Goal: Task Accomplishment & Management: Use online tool/utility

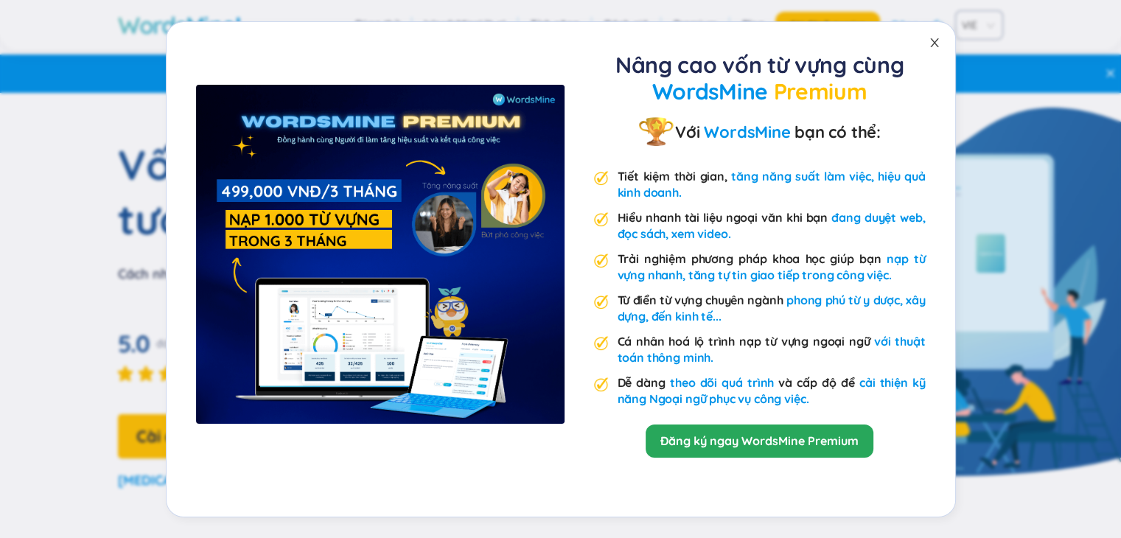
click at [937, 45] on icon "close" at bounding box center [934, 42] width 8 height 9
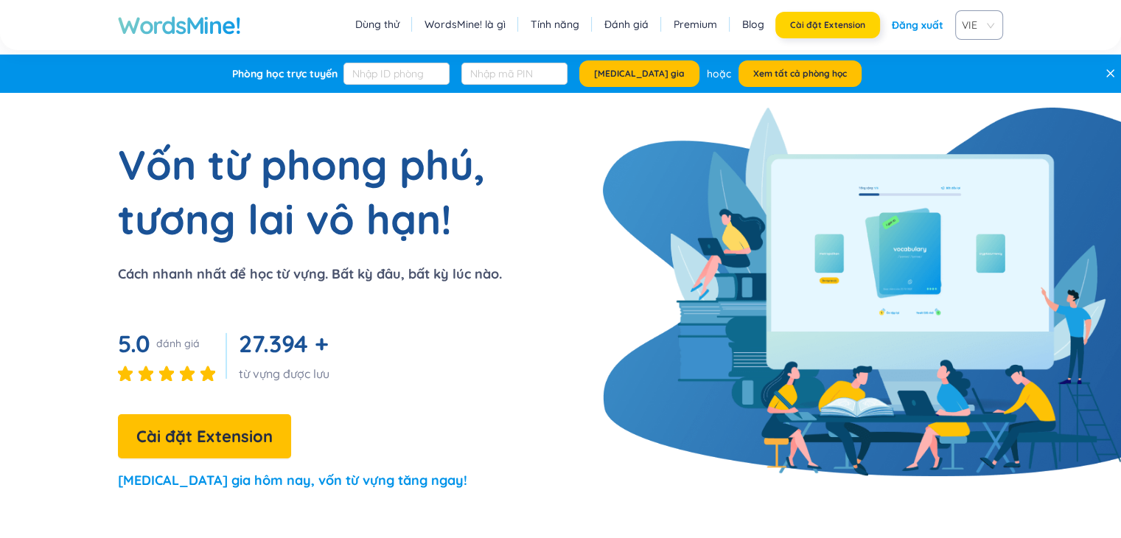
click at [842, 27] on span "Cài đặt Extension" at bounding box center [827, 25] width 75 height 12
click at [761, 23] on link "Blog" at bounding box center [753, 24] width 22 height 15
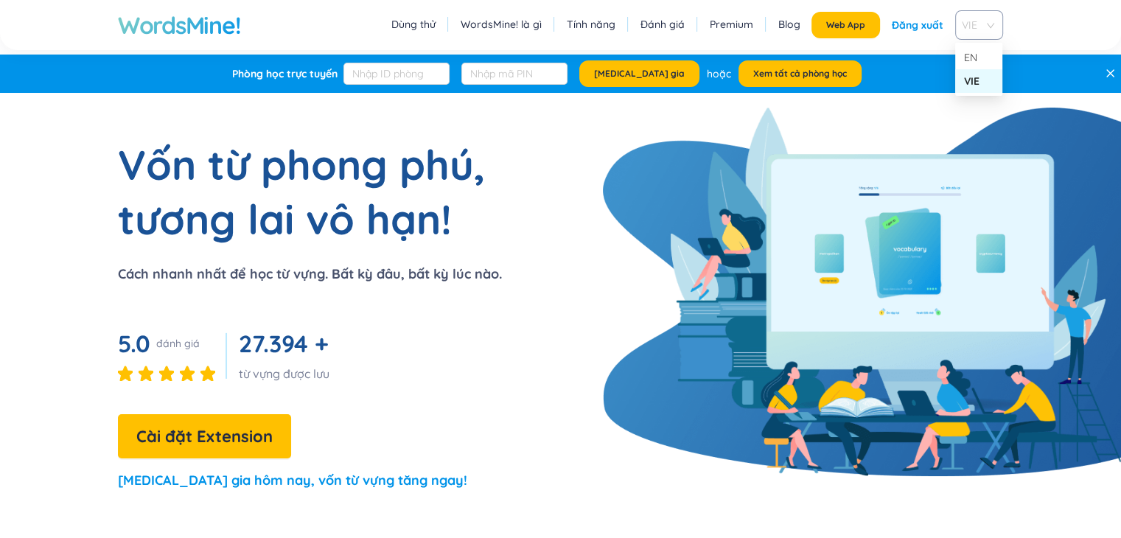
click at [969, 24] on span "VIE" at bounding box center [976, 25] width 29 height 22
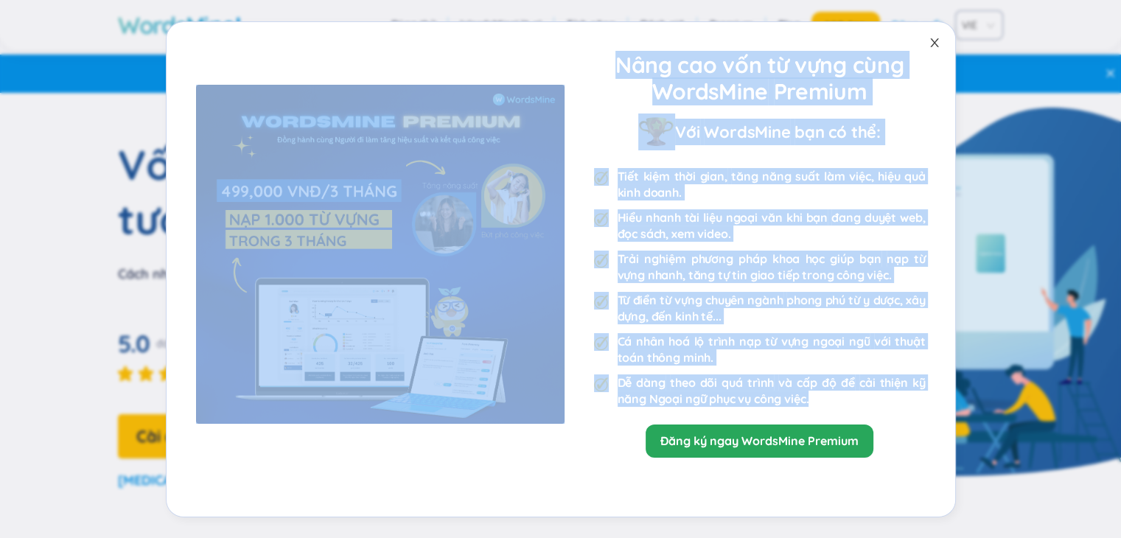
drag, startPoint x: 1046, startPoint y: 35, endPoint x: 939, endPoint y: 41, distance: 107.8
click at [939, 41] on div "Nâng cao vốn từ vựng cùng WordsMine Premium Với WordsMine bạn có thể: Tiết kiệm…" at bounding box center [560, 269] width 1121 height 538
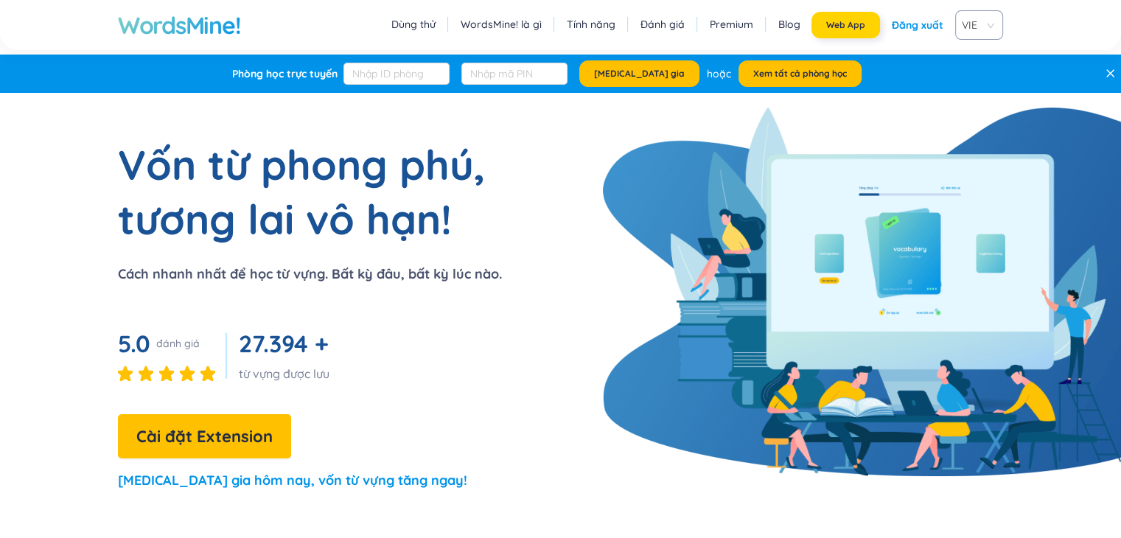
click at [843, 19] on span "Web App" at bounding box center [845, 25] width 39 height 12
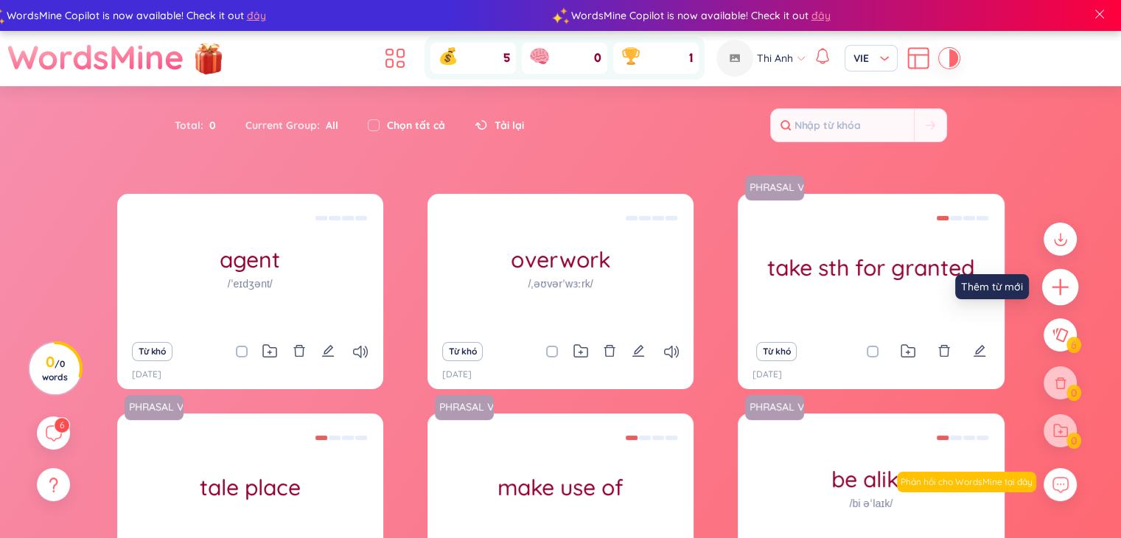
click at [1062, 283] on icon "plus" at bounding box center [1060, 287] width 21 height 21
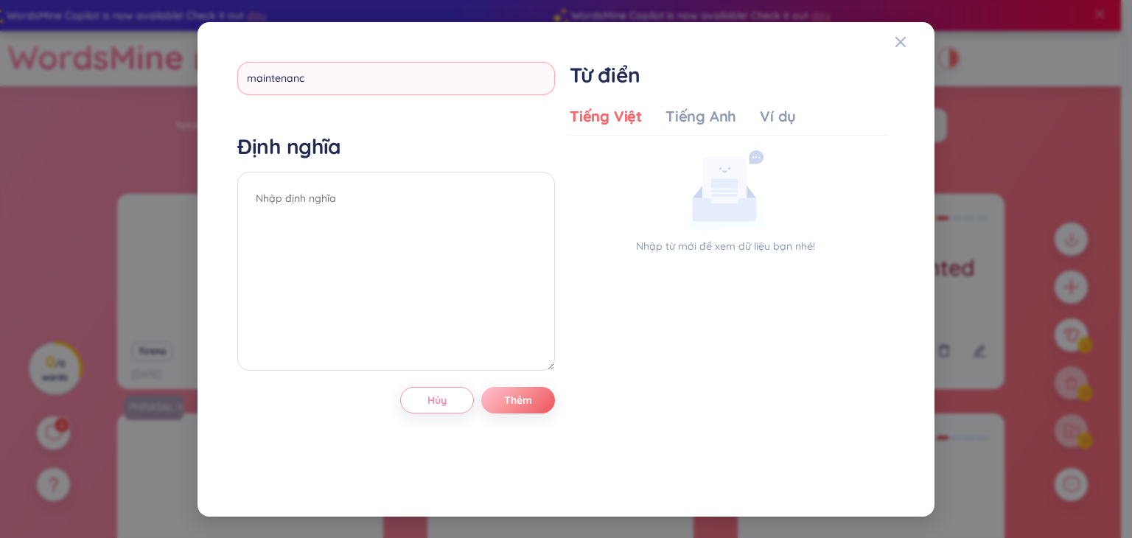
type input "maintenance"
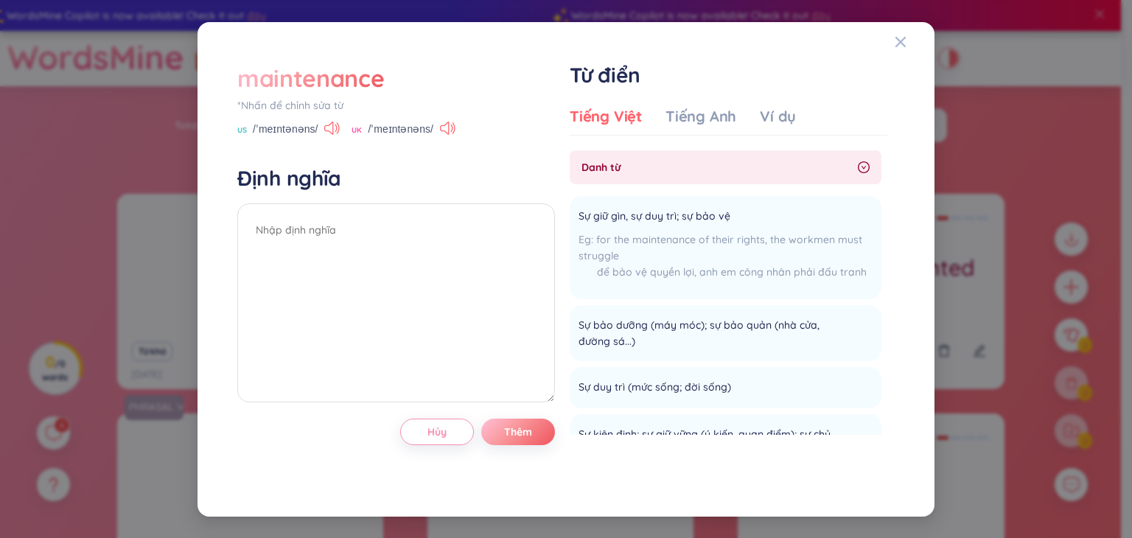
click at [310, 108] on div "*Nhấn để chỉnh sửa từ" at bounding box center [396, 105] width 318 height 16
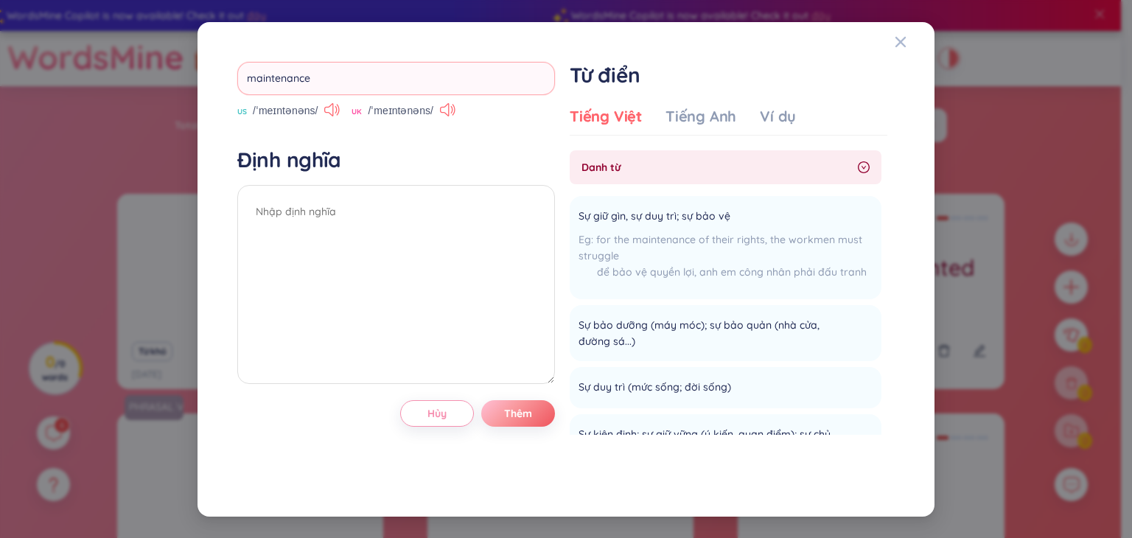
click at [326, 79] on input "maintenance" at bounding box center [396, 78] width 318 height 33
type input "reminder"
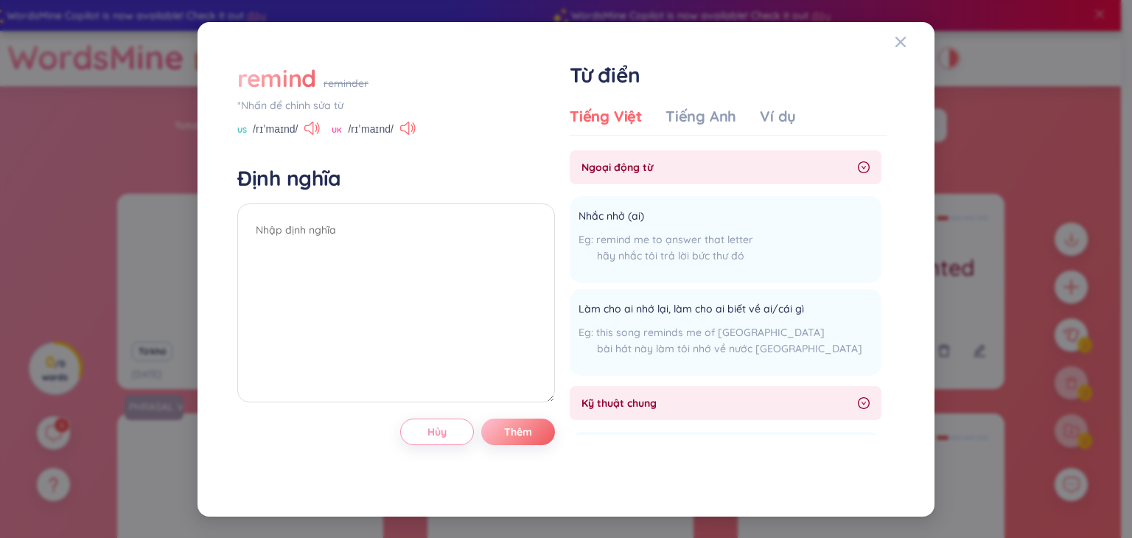
click at [277, 79] on div "remind" at bounding box center [276, 78] width 79 height 32
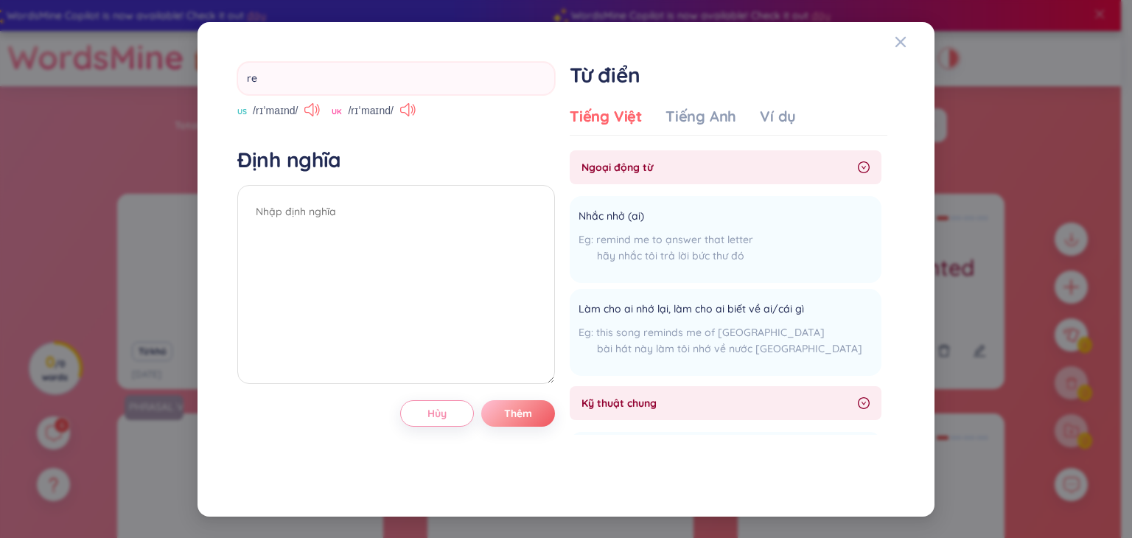
type input "r"
type input "lights on"
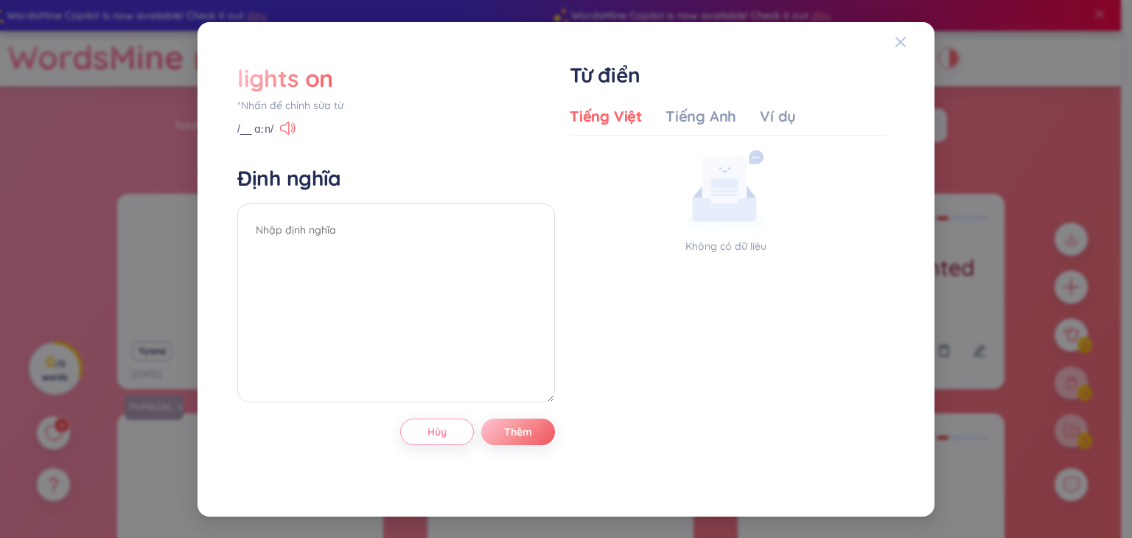
click at [896, 38] on icon "Close" at bounding box center [900, 41] width 10 height 10
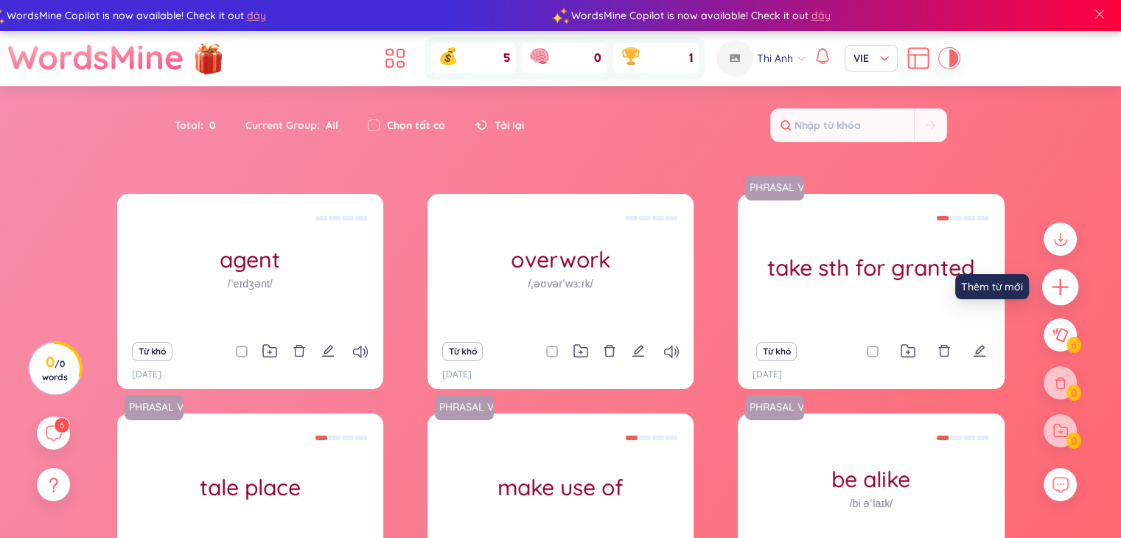
click at [1064, 290] on icon "plus" at bounding box center [1060, 287] width 21 height 21
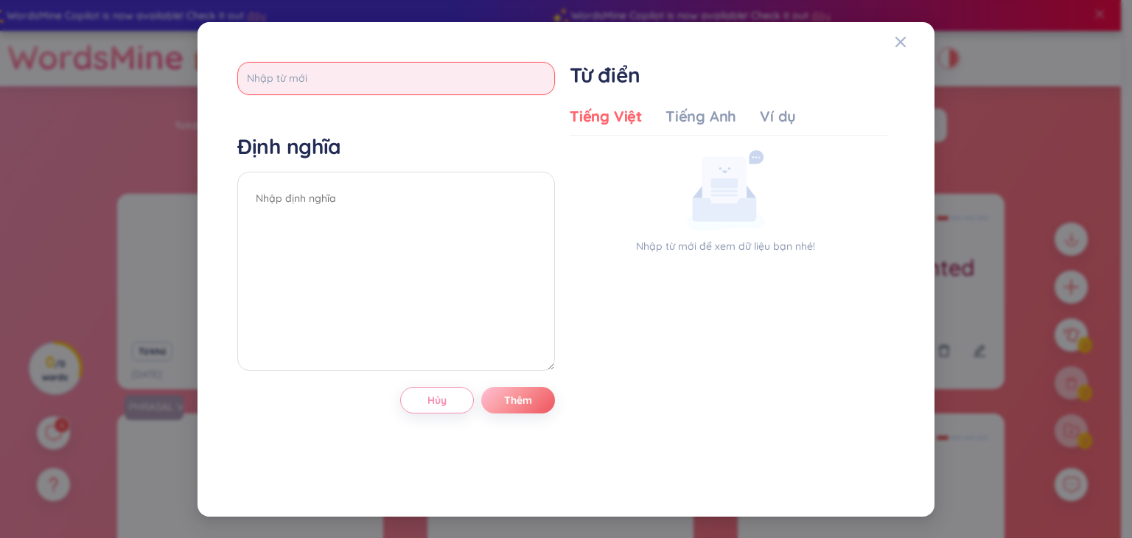
click at [473, 83] on input "text" at bounding box center [396, 78] width 318 height 33
type input "chiet"
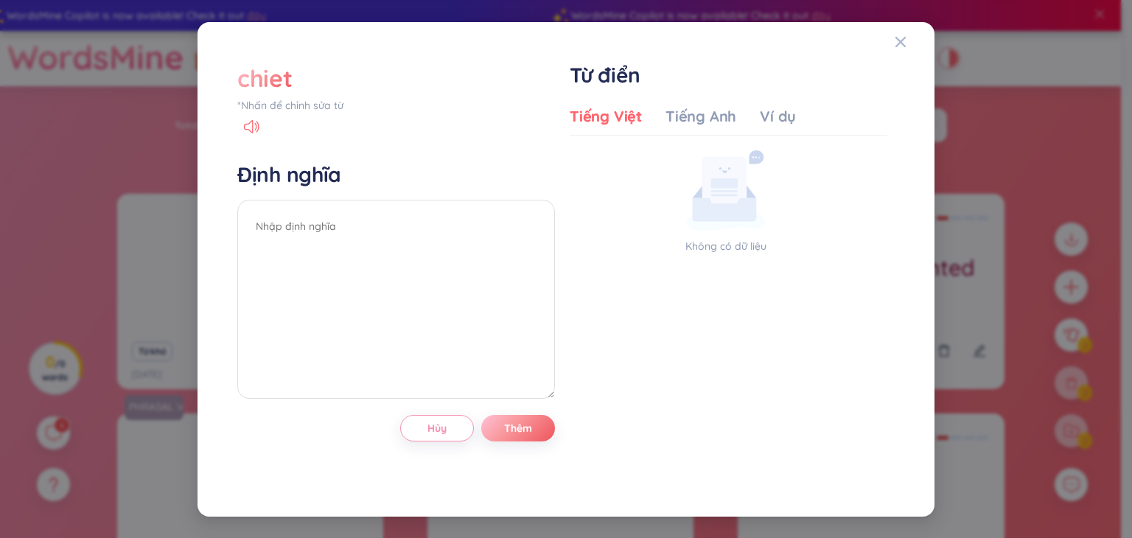
click at [312, 104] on div "*Nhấn để chỉnh sửa từ" at bounding box center [396, 105] width 318 height 16
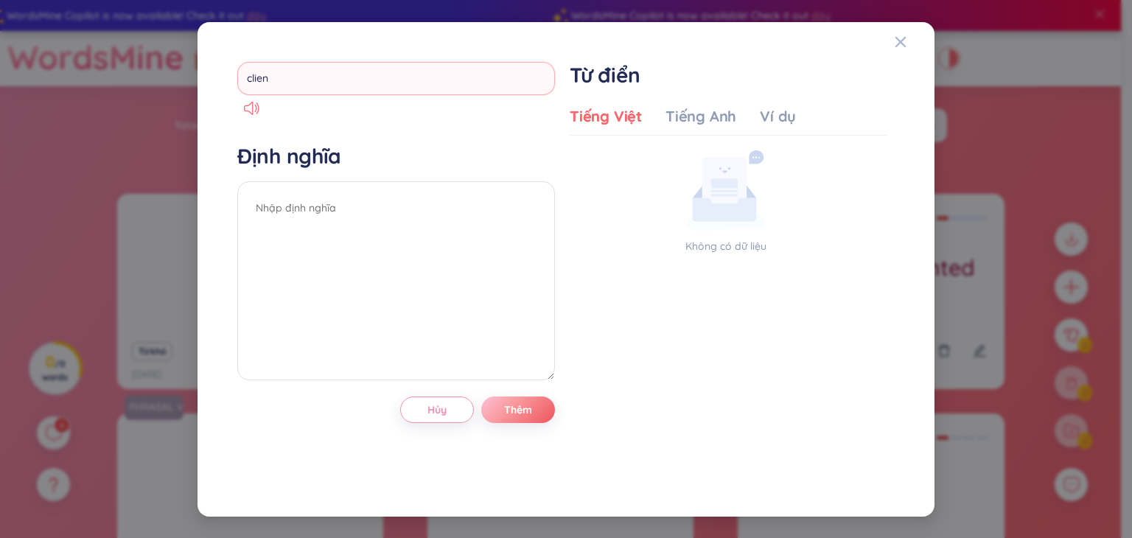
type input "client"
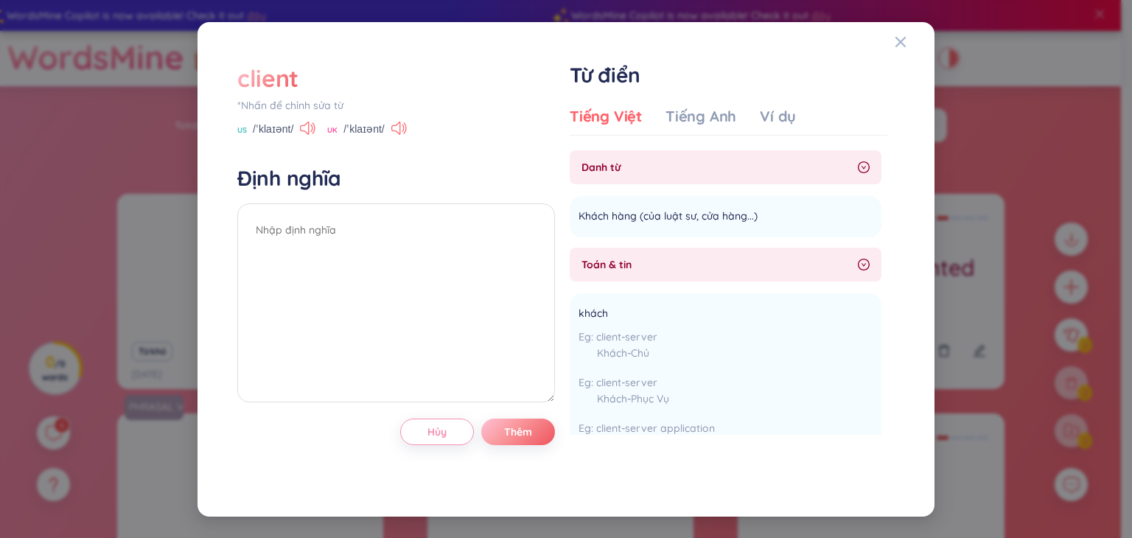
click at [283, 75] on div "client" at bounding box center [267, 78] width 61 height 32
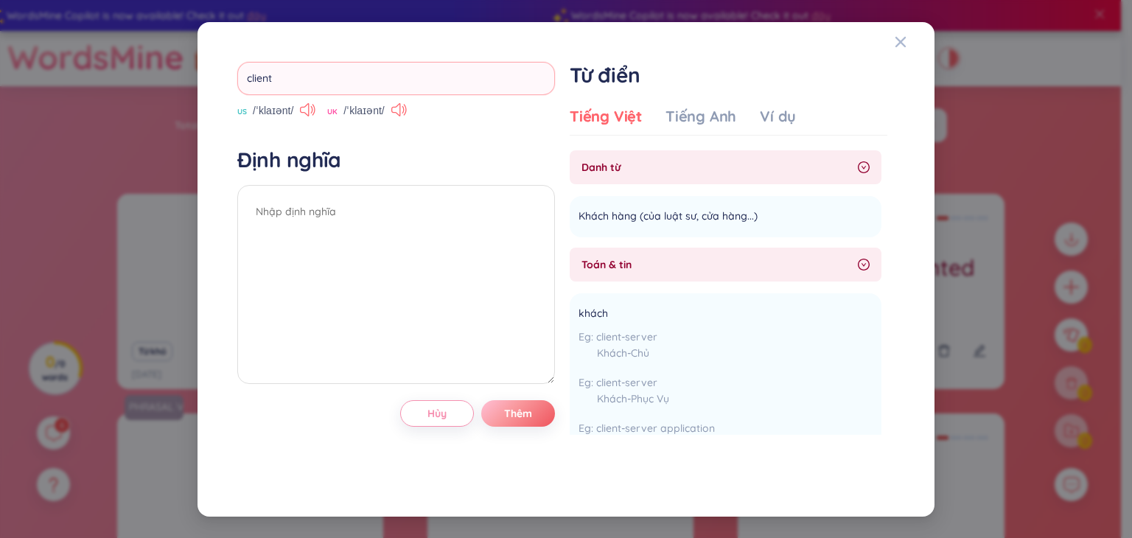
click at [354, 85] on input "client" at bounding box center [396, 78] width 318 height 33
type input "tuition"
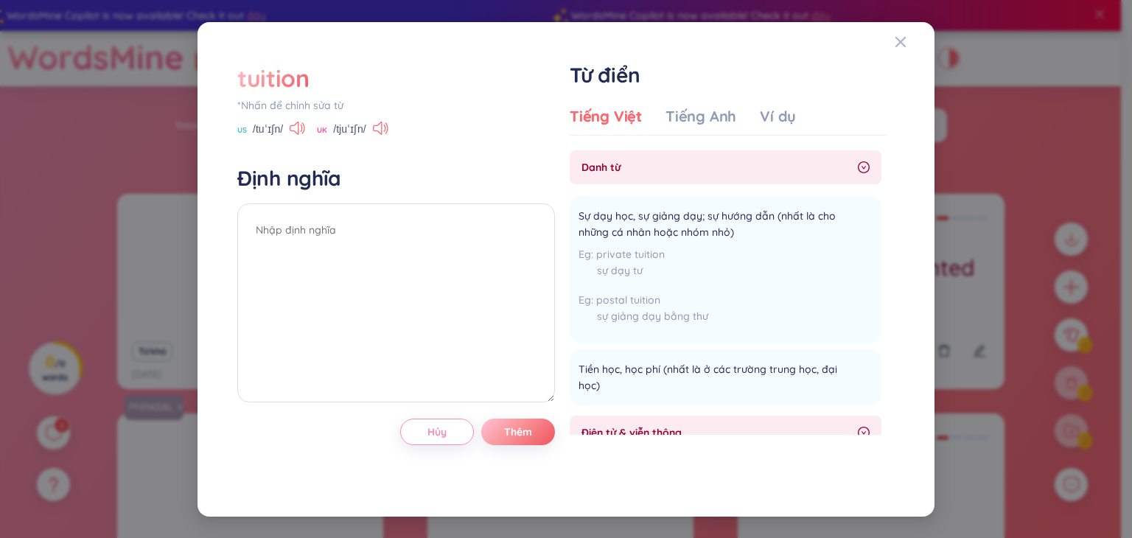
click at [286, 104] on div "*Nhấn để chỉnh sửa từ" at bounding box center [396, 105] width 318 height 16
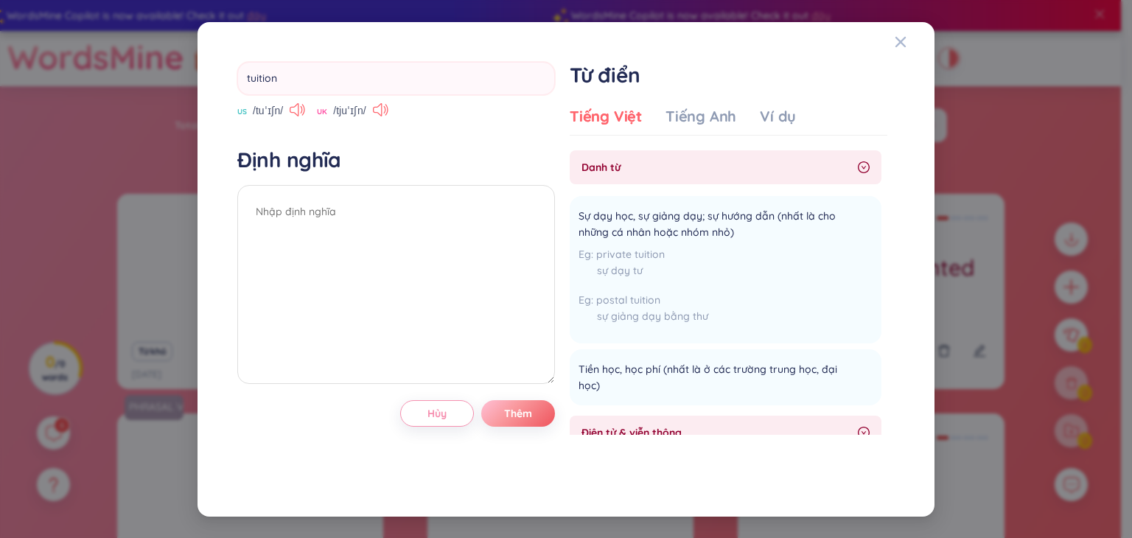
type input "tuitions"
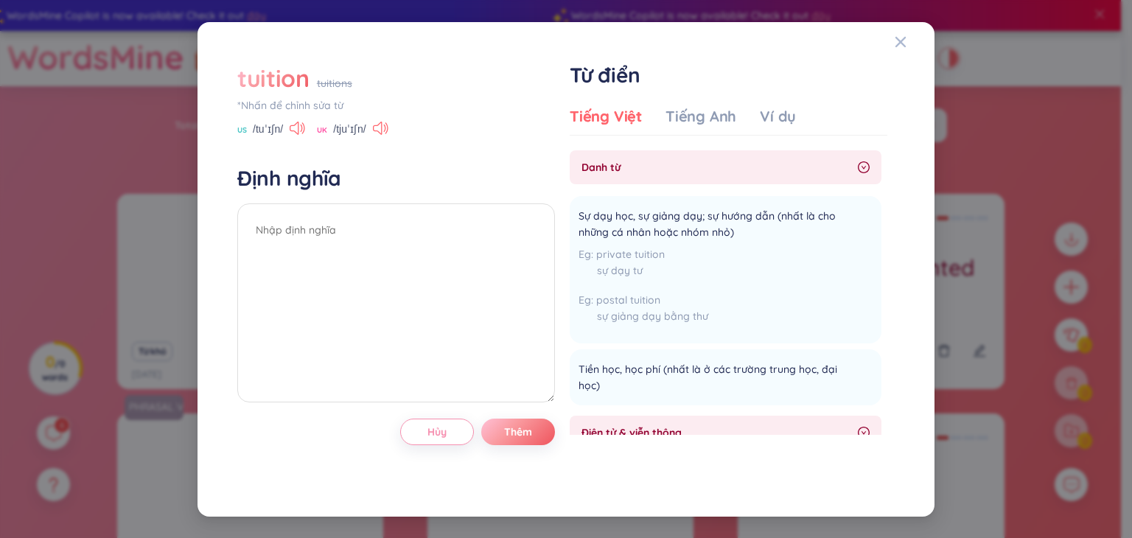
click at [309, 99] on div "*Nhấn để chỉnh sửa từ" at bounding box center [396, 105] width 318 height 16
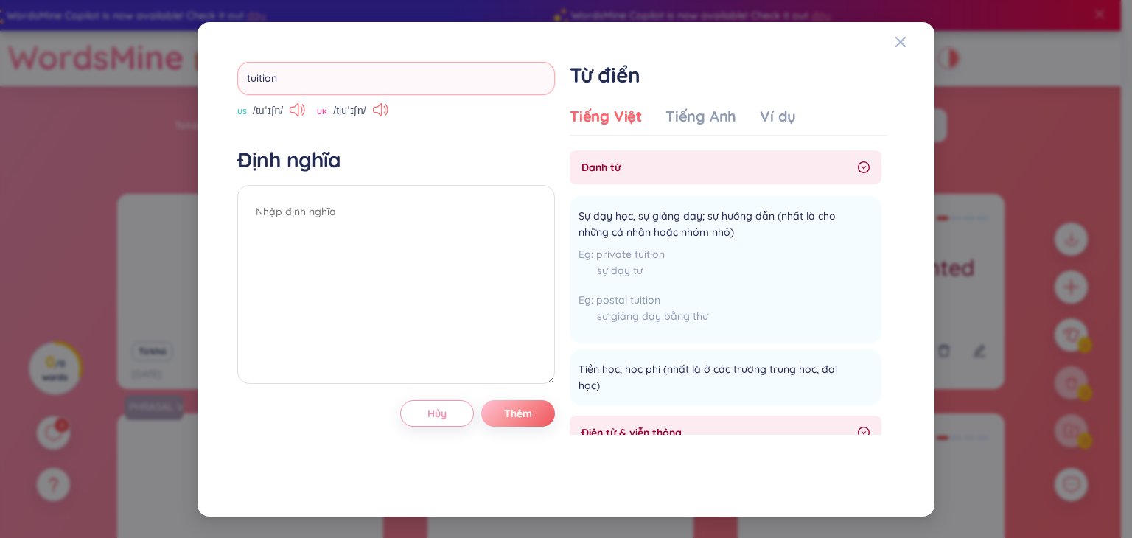
click at [321, 82] on input "tuition" at bounding box center [396, 78] width 318 height 33
type input "fare"
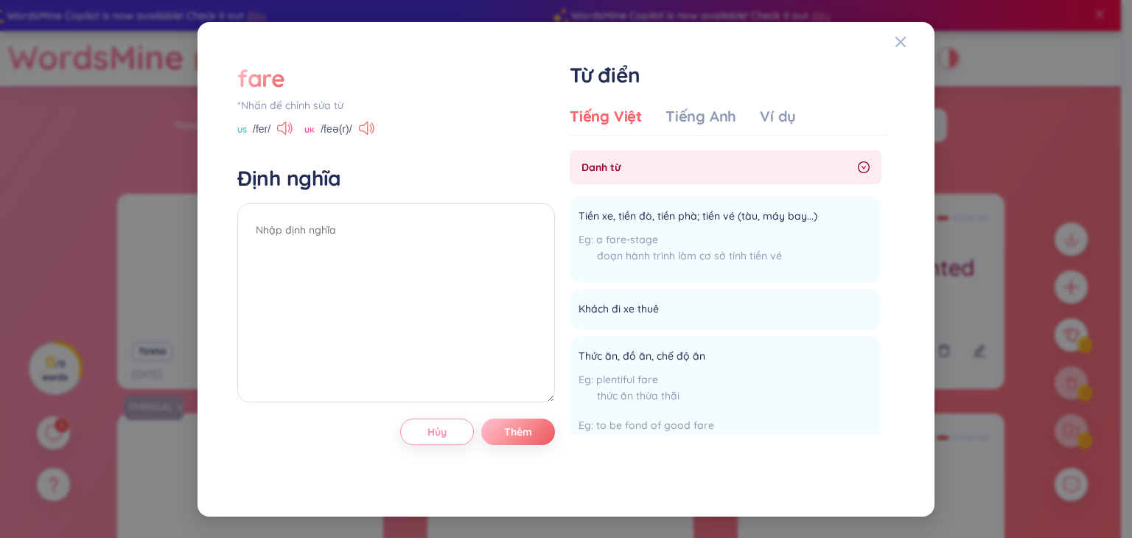
click at [273, 72] on div "fare" at bounding box center [261, 78] width 48 height 32
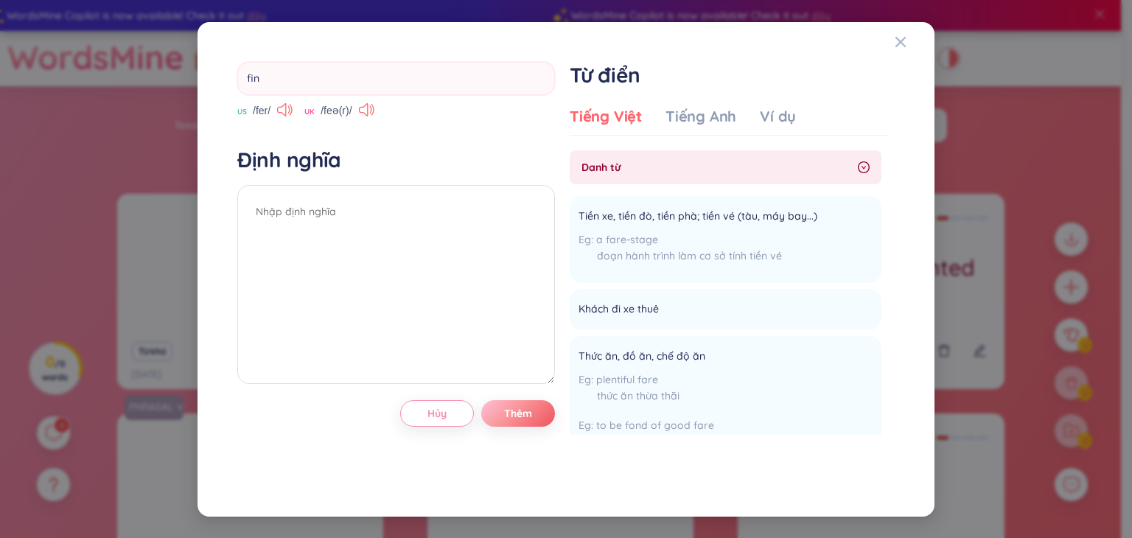
type input "fine"
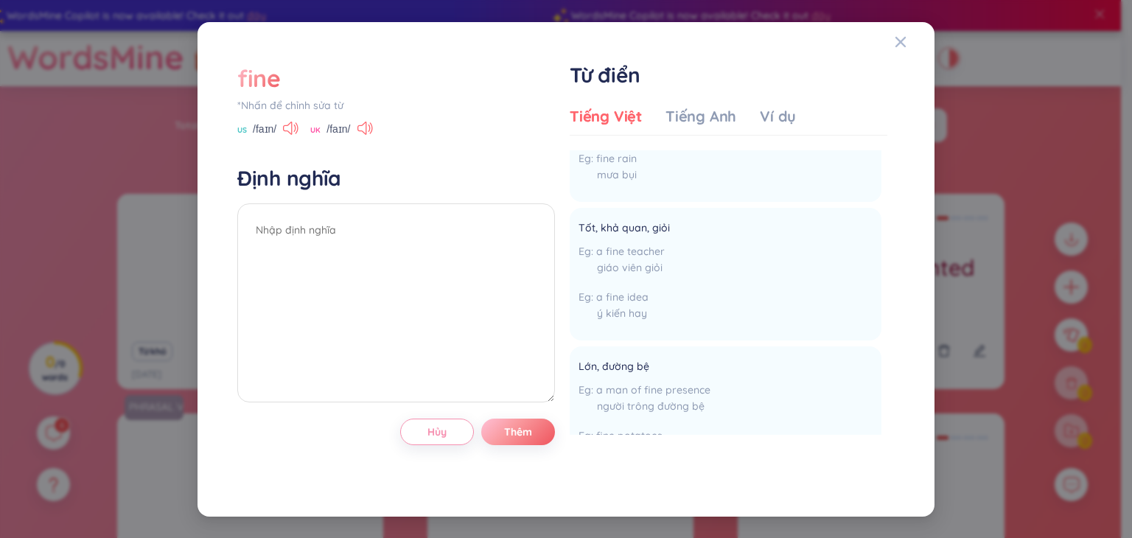
scroll to position [427, 0]
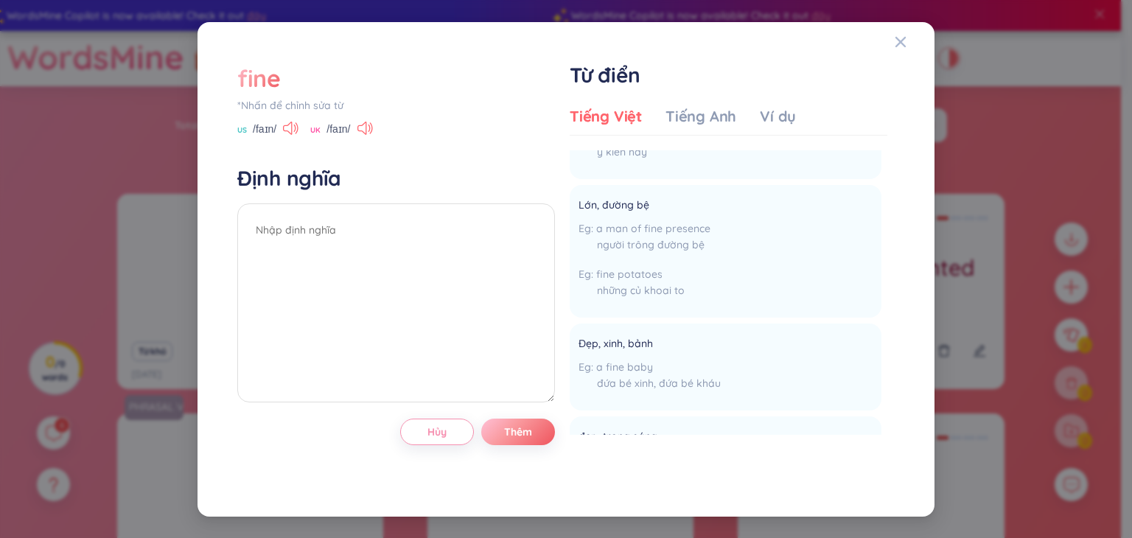
click at [254, 77] on div "fine" at bounding box center [258, 78] width 43 height 32
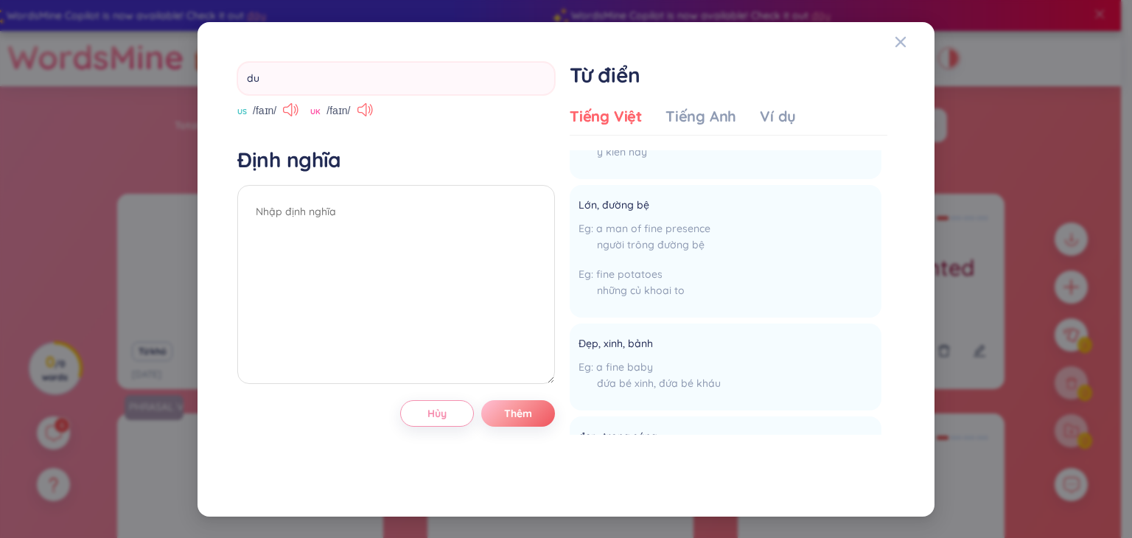
type input "due"
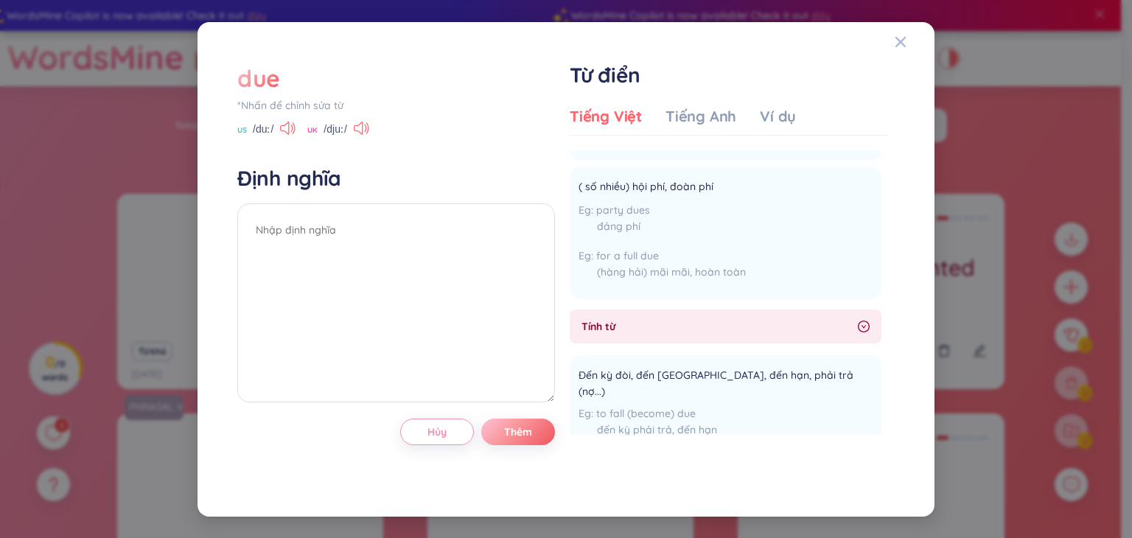
scroll to position [504, 0]
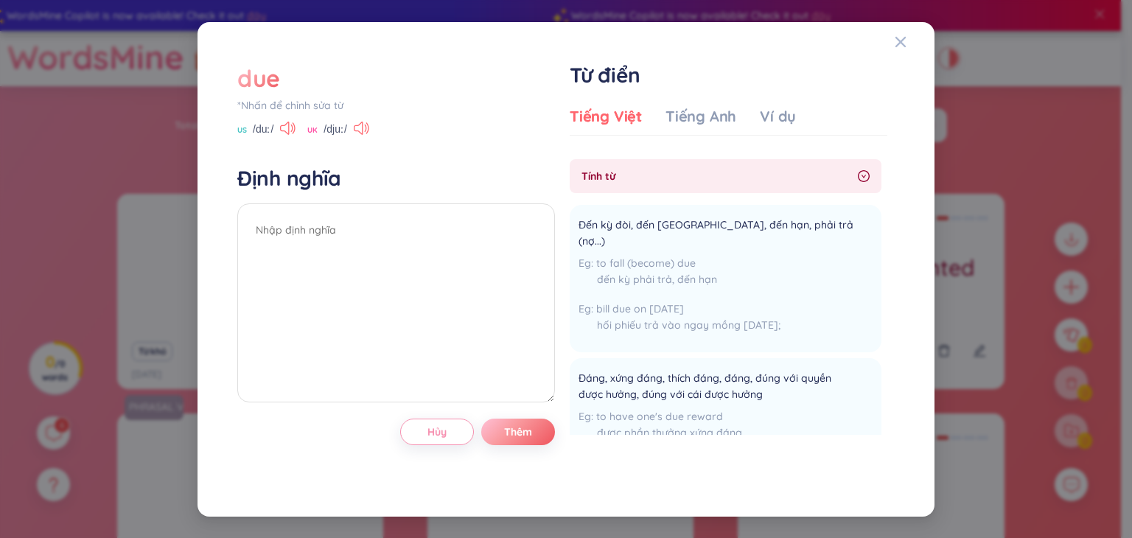
click at [271, 83] on div "due" at bounding box center [258, 78] width 43 height 32
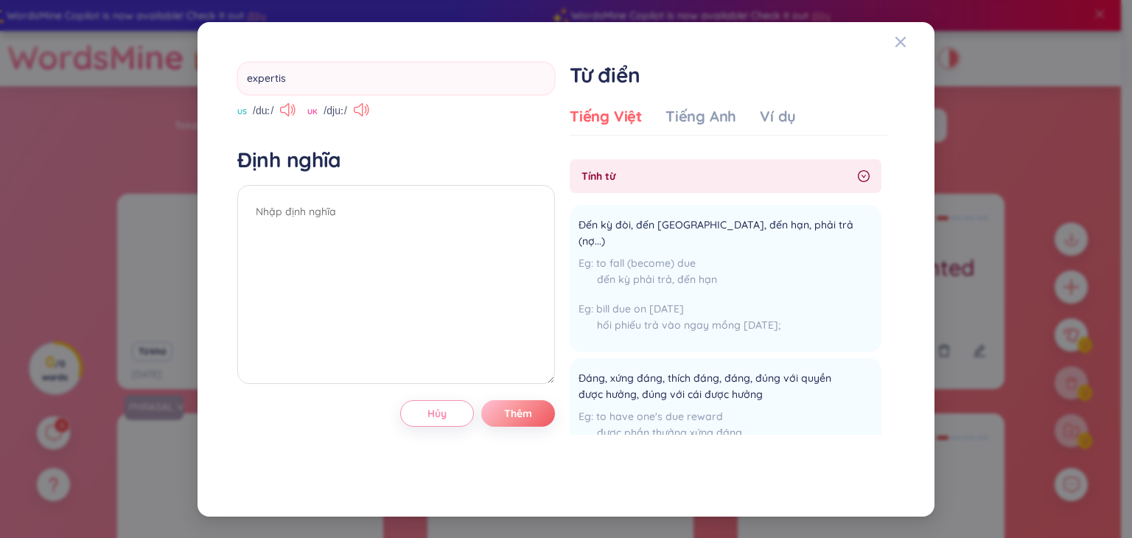
type input "expertise"
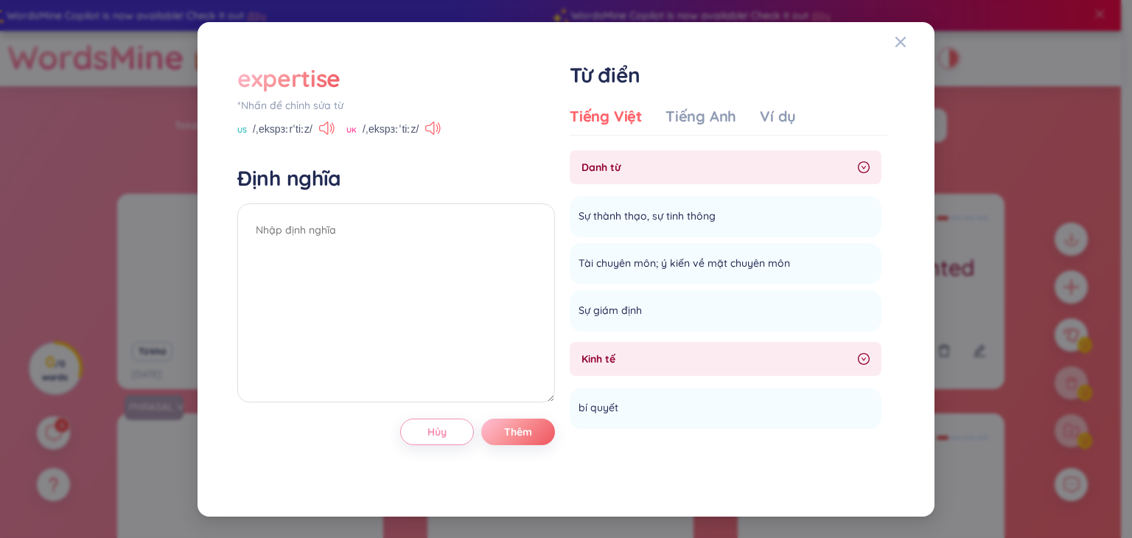
click at [324, 71] on div "expertise" at bounding box center [288, 78] width 103 height 32
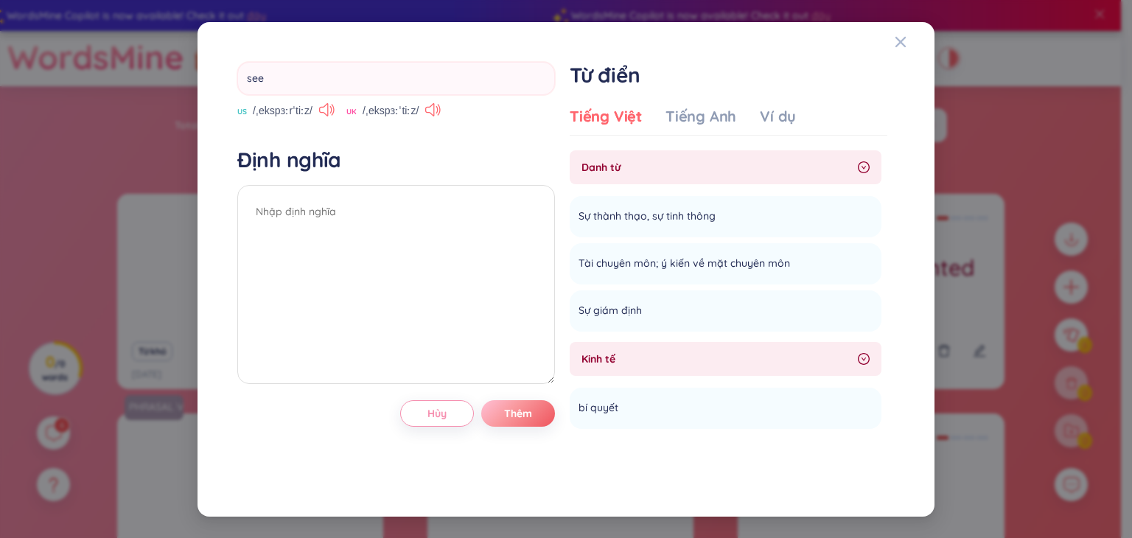
type input "seek"
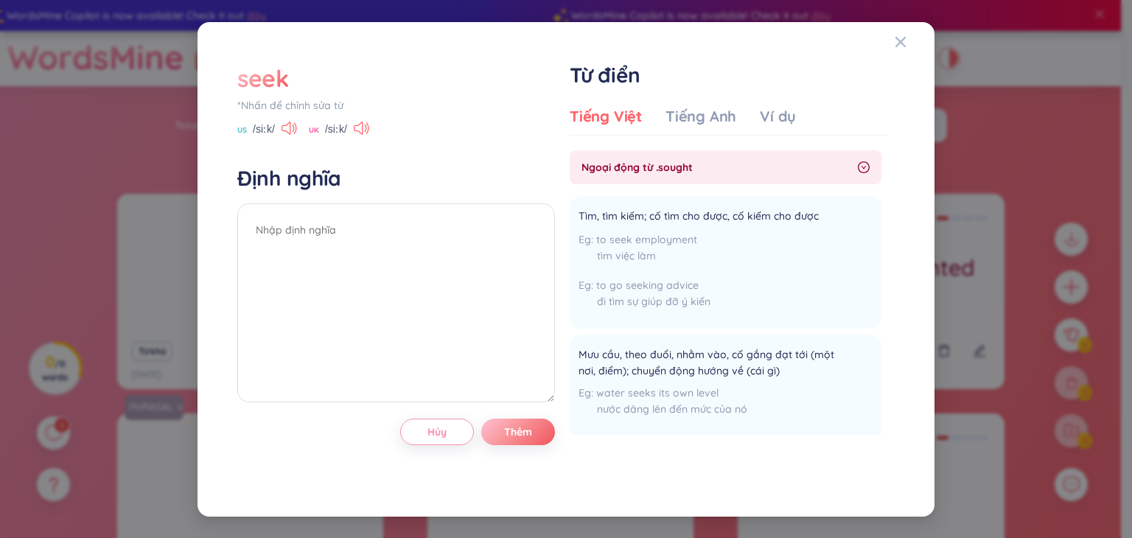
click at [276, 75] on div "seek" at bounding box center [263, 78] width 52 height 32
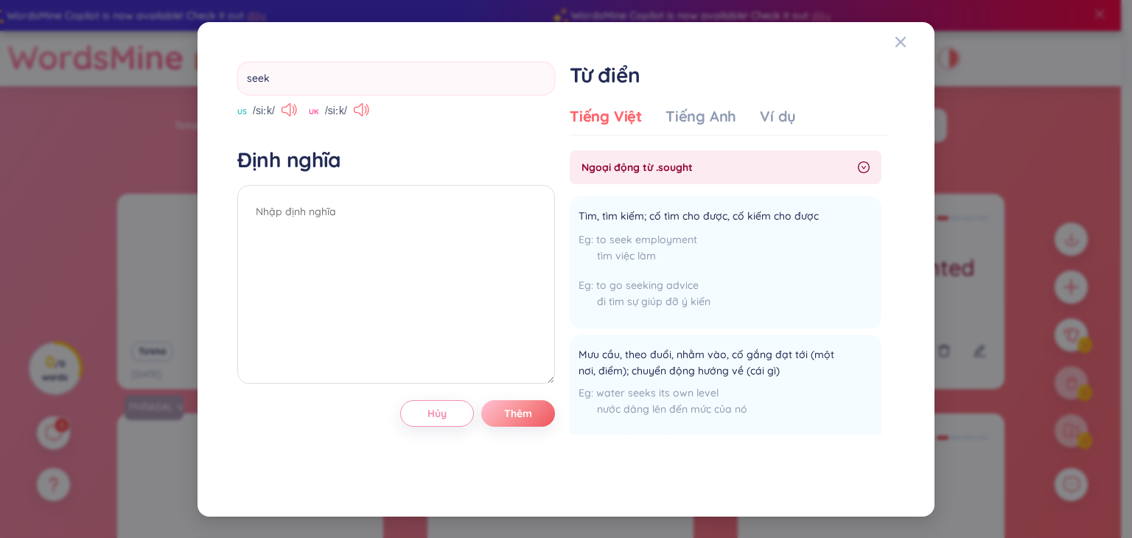
type input "compensation"
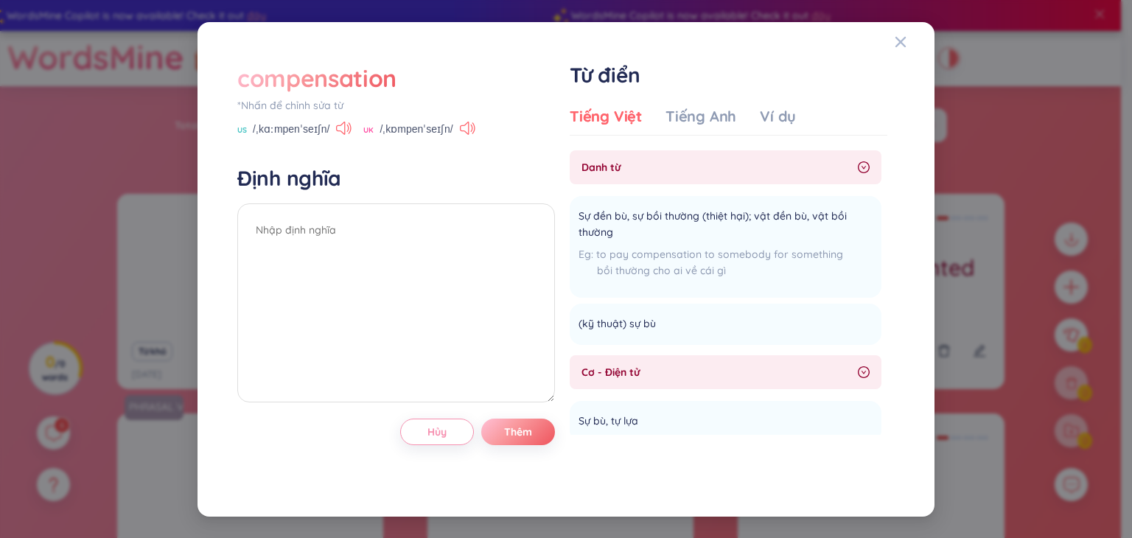
click at [324, 71] on div "compensation" at bounding box center [316, 78] width 159 height 32
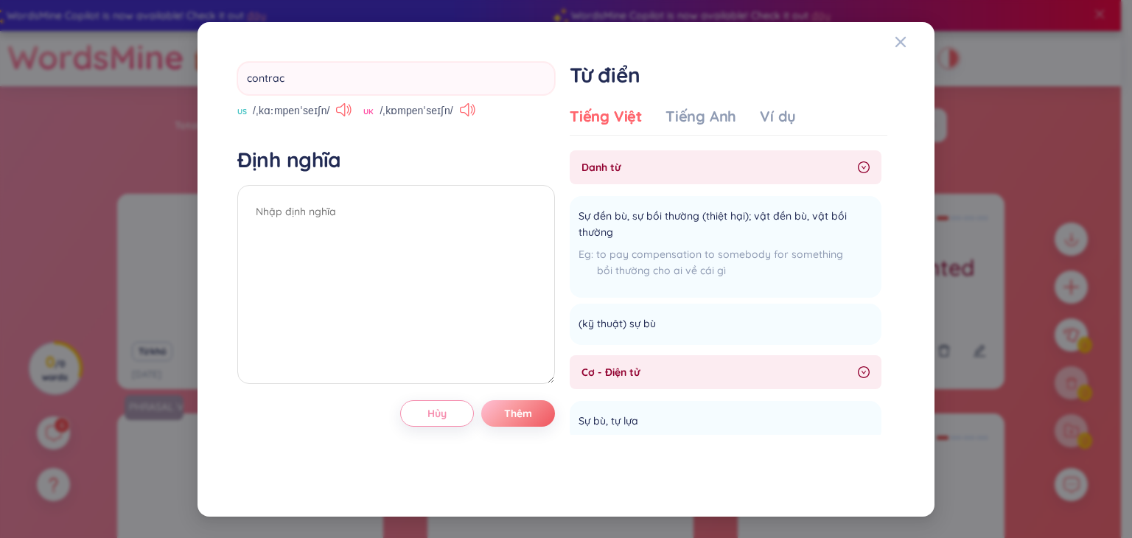
type input "contract"
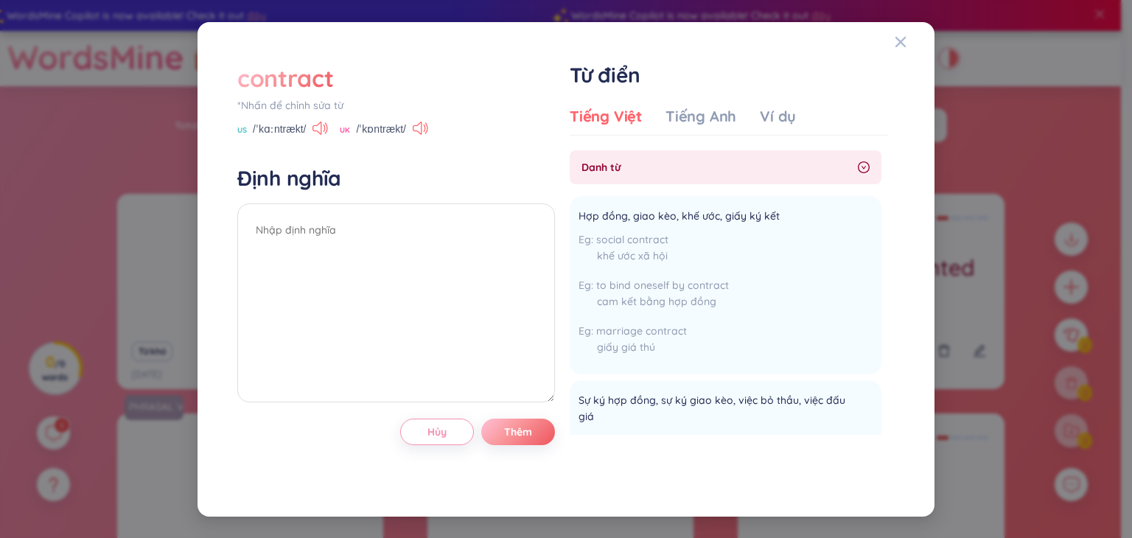
click at [273, 76] on div "contract" at bounding box center [285, 78] width 96 height 32
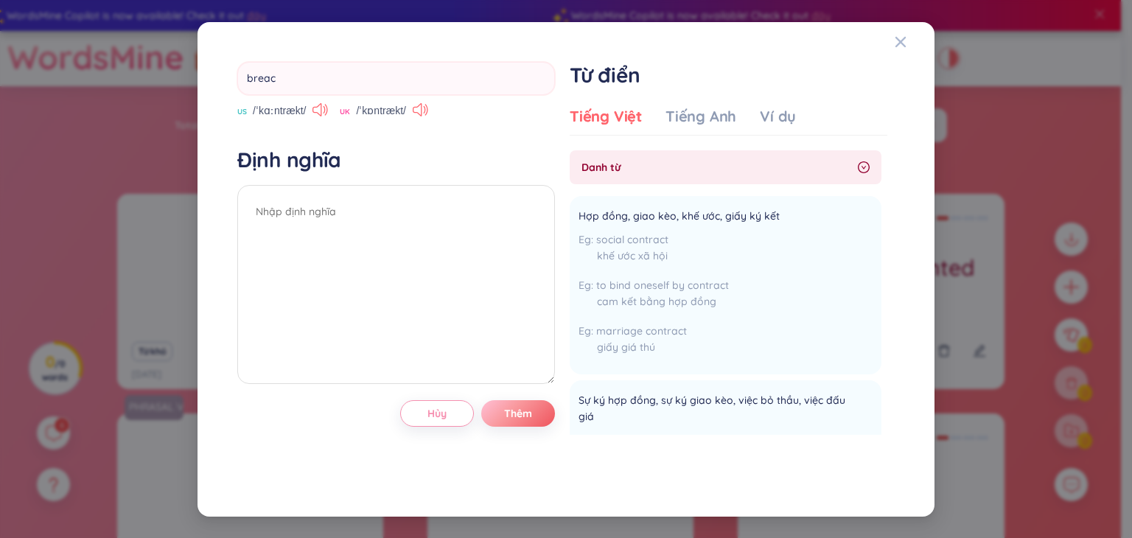
type input "breach"
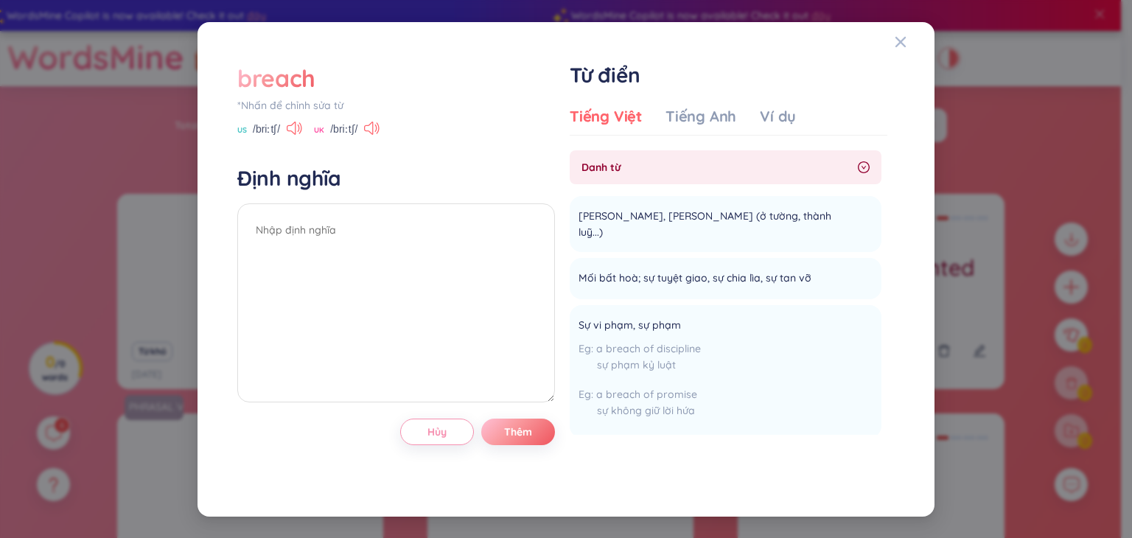
click at [292, 85] on div "breach" at bounding box center [276, 78] width 78 height 32
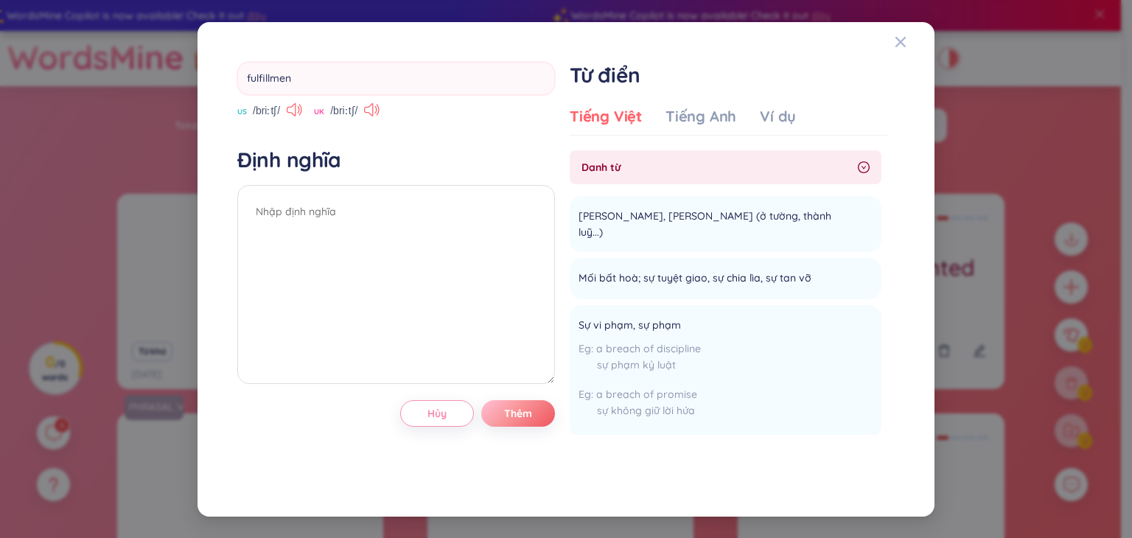
type input "fulfillment"
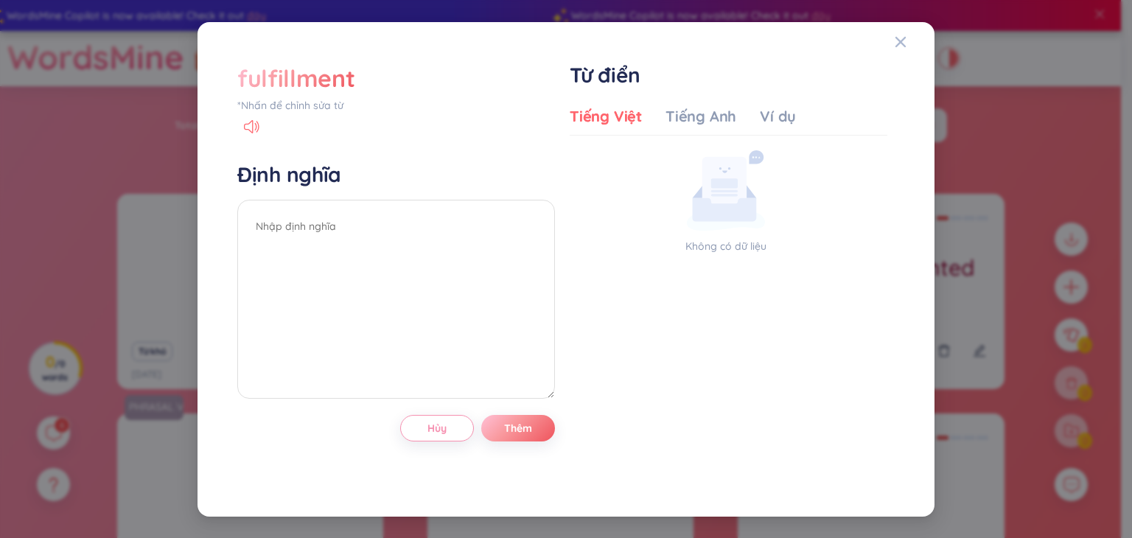
click at [318, 71] on div "fulfillment" at bounding box center [295, 78] width 117 height 32
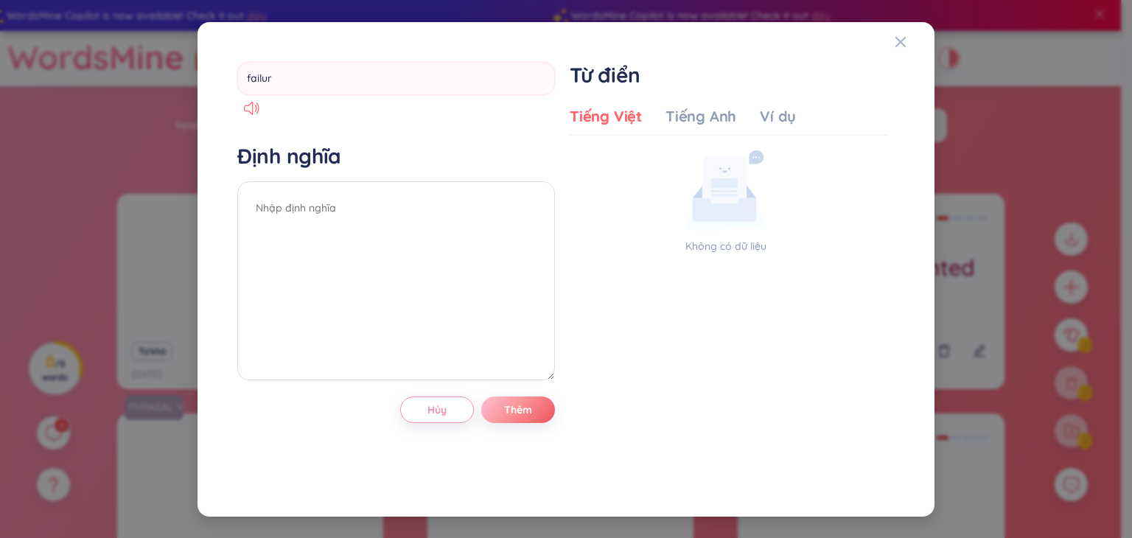
type input "failure"
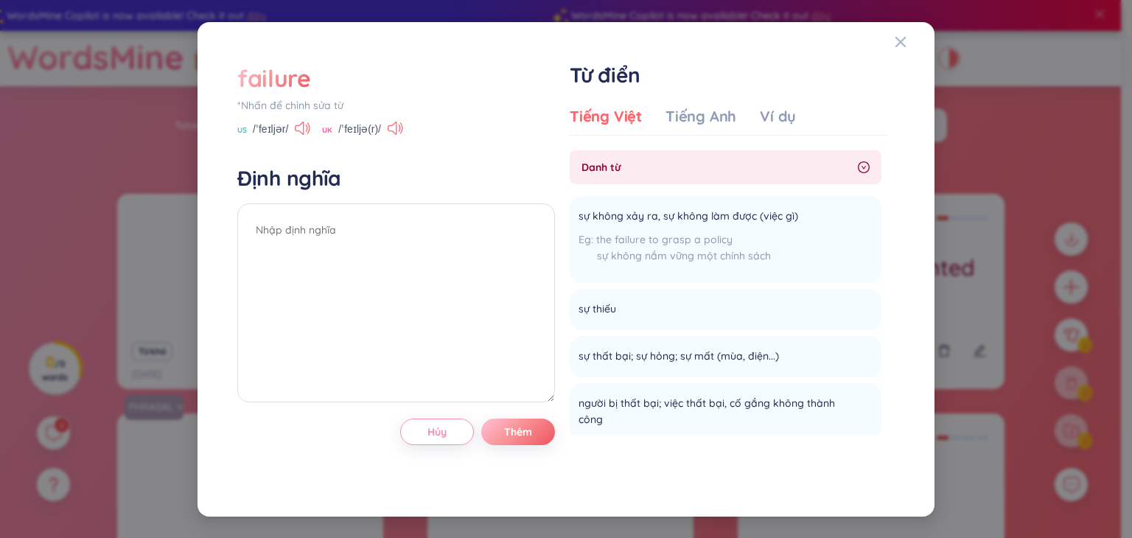
click at [308, 80] on div "failure" at bounding box center [274, 78] width 74 height 32
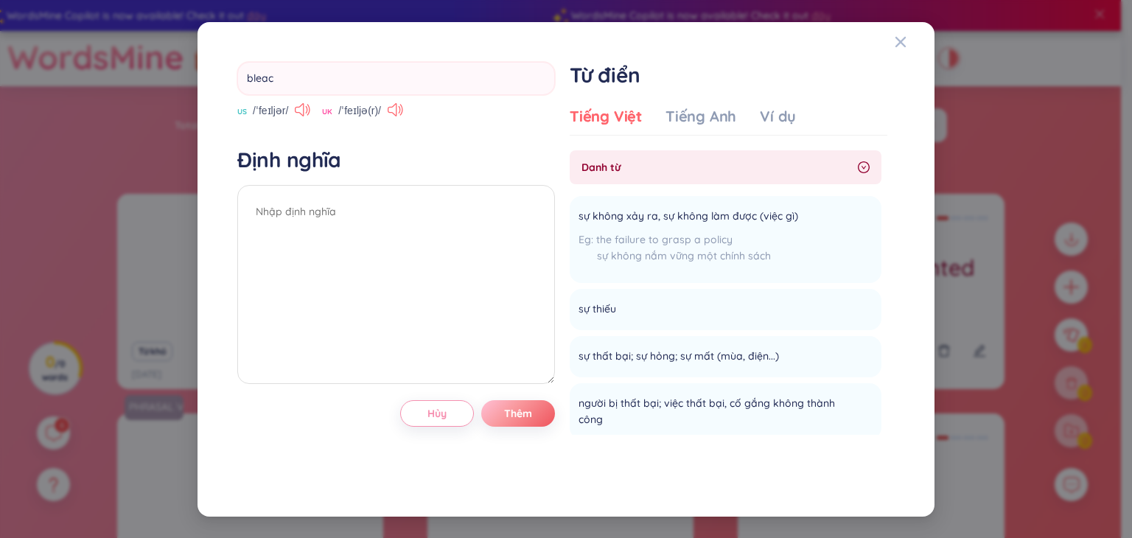
type input "bleach"
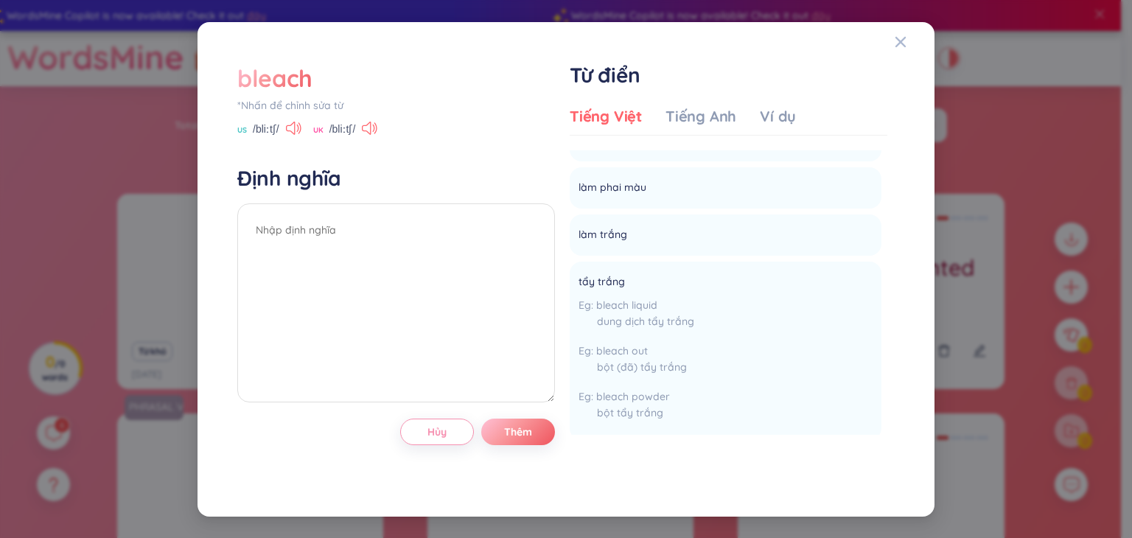
scroll to position [0, 0]
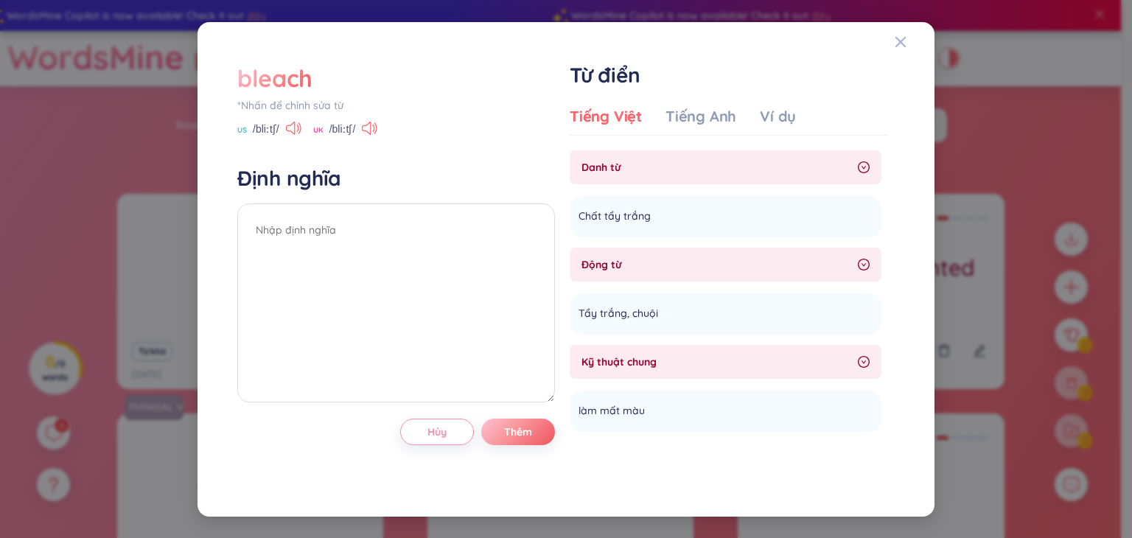
click at [284, 83] on div "bleach" at bounding box center [274, 78] width 75 height 32
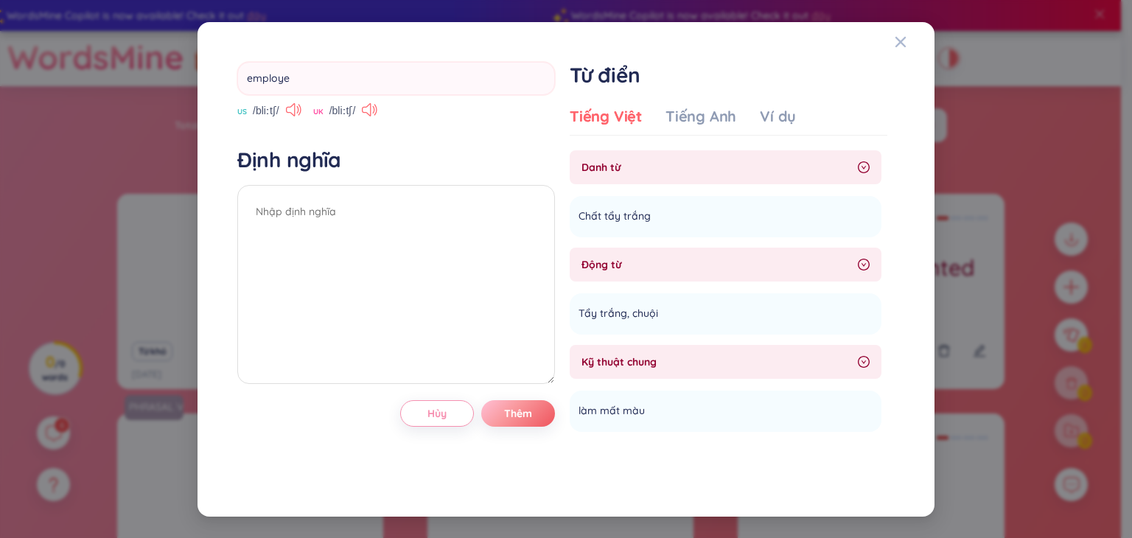
type input "employee"
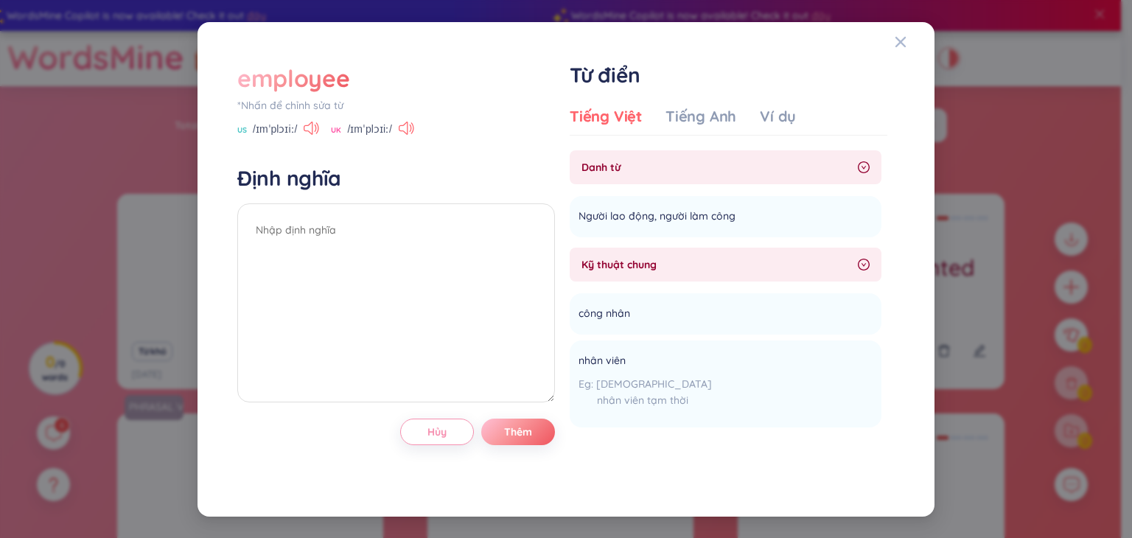
click at [280, 75] on div "employee" at bounding box center [293, 78] width 112 height 32
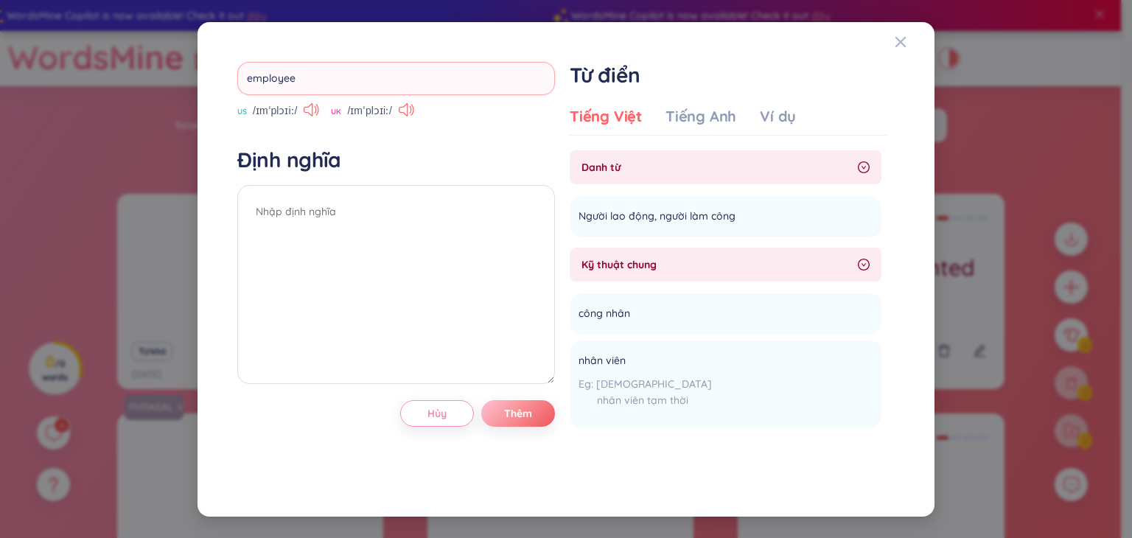
click at [312, 66] on input "employee" at bounding box center [396, 78] width 318 height 33
type input "employer"
